Goal: Browse casually

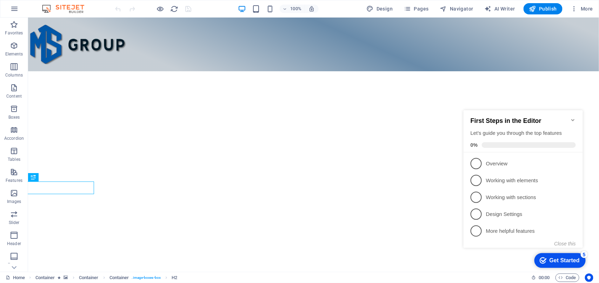
click at [314, 88] on figure at bounding box center [314, 242] width 0 height 343
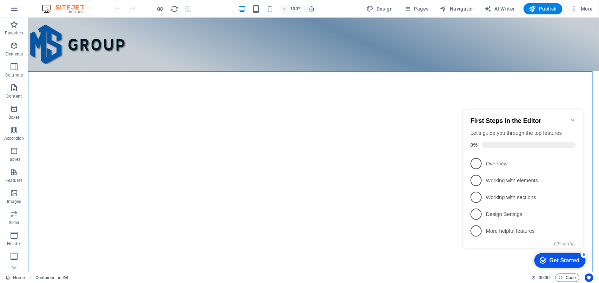
click at [314, 97] on figure at bounding box center [314, 242] width 0 height 343
